Goal: Information Seeking & Learning: Learn about a topic

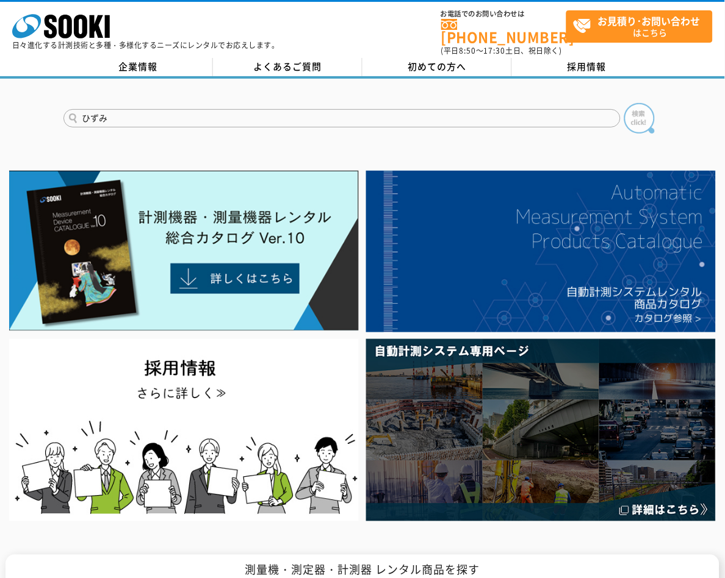
type input "ひずみ"
click at [632, 110] on img at bounding box center [639, 118] width 31 height 31
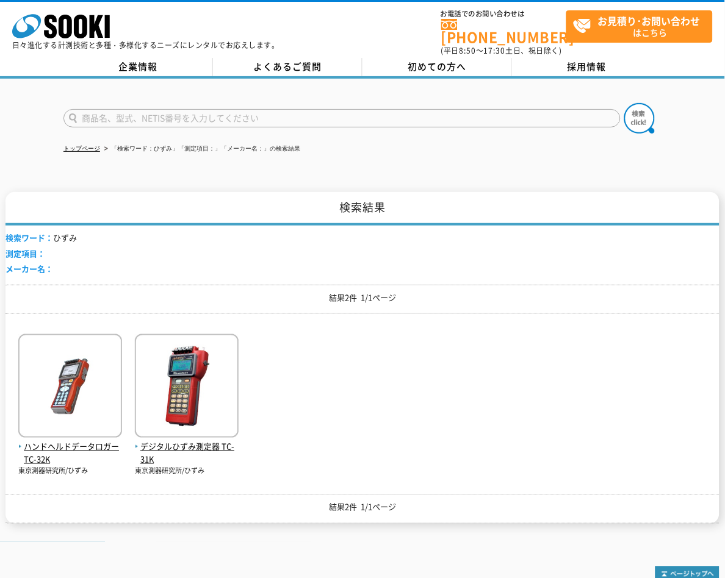
click at [206, 110] on input "text" at bounding box center [341, 118] width 557 height 18
paste input "ESS-2000"
type input "ESS-2000"
click at [638, 109] on img at bounding box center [639, 118] width 31 height 31
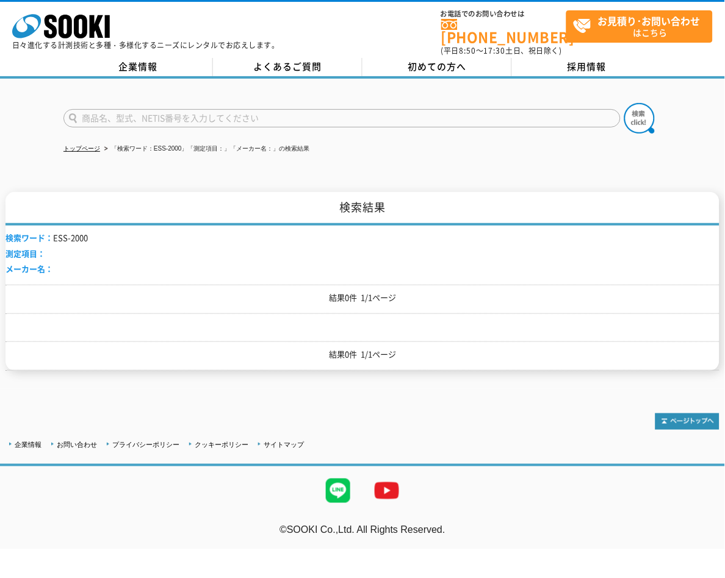
click at [209, 109] on input "text" at bounding box center [341, 118] width 557 height 18
paste input "ESS-2000"
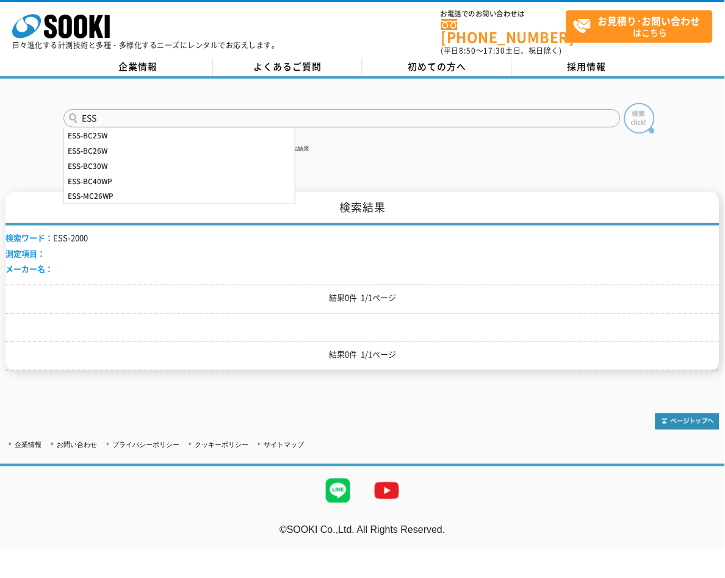
type input "ESS"
click at [633, 111] on img at bounding box center [639, 118] width 31 height 31
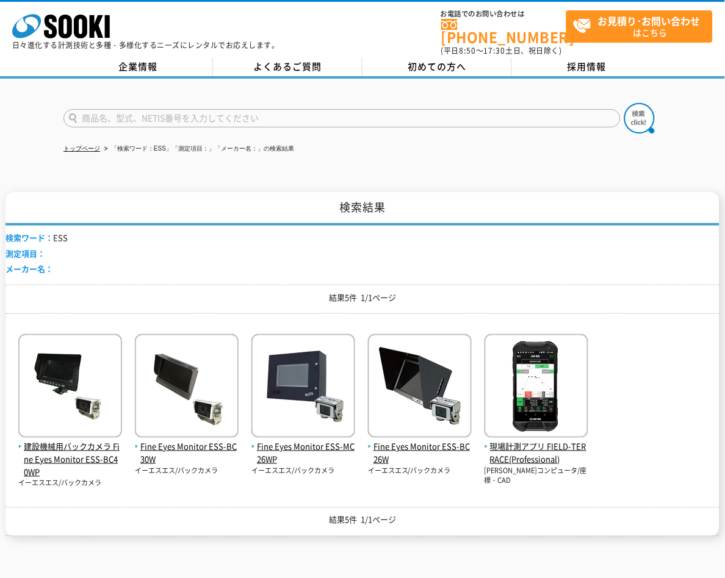
click at [149, 109] on input "text" at bounding box center [341, 118] width 557 height 18
paste input "静電気試験器"
type input "静電気試験器"
click at [642, 108] on img at bounding box center [639, 118] width 31 height 31
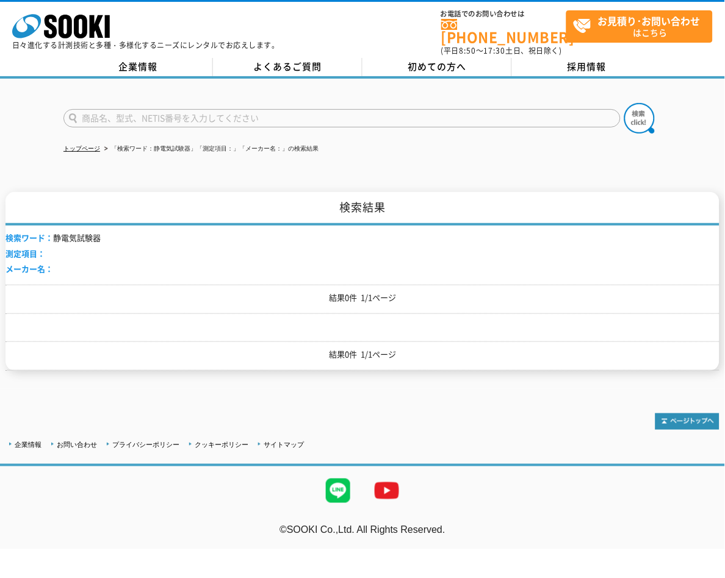
click at [345, 109] on input "text" at bounding box center [341, 118] width 557 height 18
paste input "速度監視警報機"
type input "速度監視警報機"
click at [633, 109] on img at bounding box center [639, 118] width 31 height 31
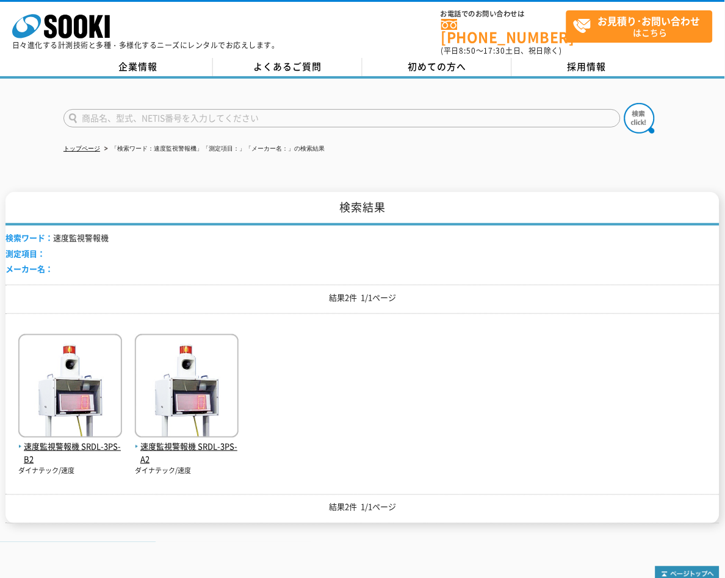
click at [265, 109] on input "text" at bounding box center [341, 118] width 557 height 18
paste input "ワイヤレスアンプ"
type input "ワイヤレスアンプ"
click at [633, 108] on img at bounding box center [639, 118] width 31 height 31
